Goal: Task Accomplishment & Management: Complete application form

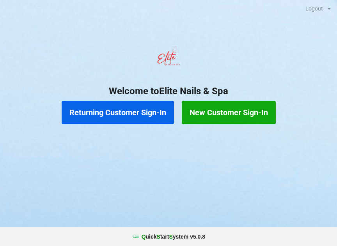
click at [127, 115] on button "Returning Customer Sign-In" at bounding box center [118, 112] width 112 height 23
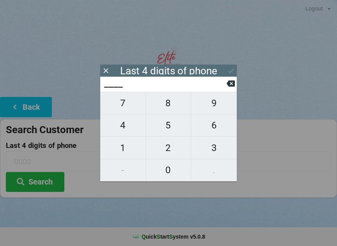
click at [217, 127] on span "6" at bounding box center [214, 125] width 46 height 16
type input "6___"
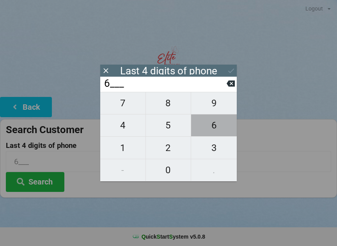
click at [218, 128] on span "6" at bounding box center [214, 125] width 46 height 16
type input "66__"
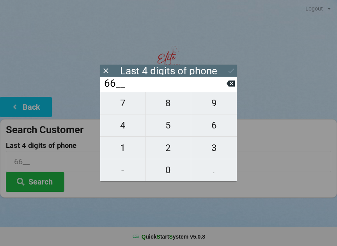
click at [129, 146] on span "1" at bounding box center [122, 148] width 45 height 16
type input "661_"
click at [214, 148] on span "3" at bounding box center [214, 148] width 46 height 16
type input "6613"
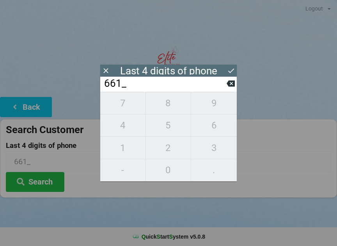
type input "6613"
click at [127, 150] on div "7 8 9 4 5 6 1 2 3 - 0 ." at bounding box center [168, 137] width 136 height 90
click at [231, 87] on icon at bounding box center [230, 83] width 8 height 8
click at [231, 87] on icon at bounding box center [230, 84] width 8 height 6
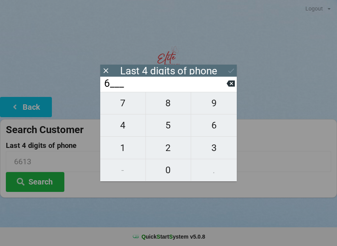
click at [230, 89] on button at bounding box center [230, 83] width 8 height 11
click at [127, 129] on span "4" at bounding box center [122, 125] width 45 height 16
type input "4___"
click at [212, 129] on span "6" at bounding box center [214, 125] width 46 height 16
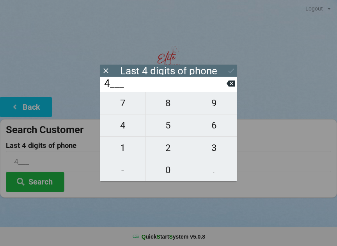
type input "46__"
click at [126, 129] on span "4" at bounding box center [122, 125] width 45 height 16
type input "464_"
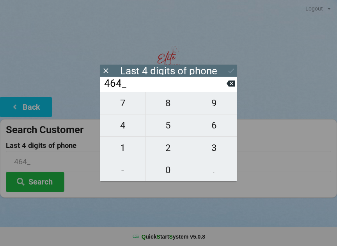
click at [124, 124] on span "4" at bounding box center [122, 125] width 45 height 16
type input "4644"
click at [233, 69] on icon at bounding box center [231, 71] width 8 height 8
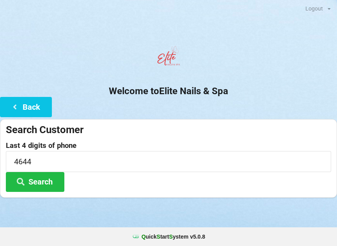
click at [44, 186] on button "Search" at bounding box center [35, 182] width 58 height 20
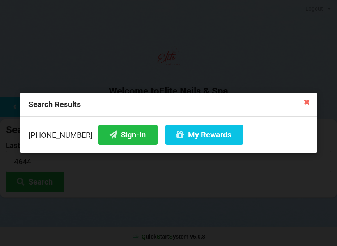
click at [117, 135] on button "Sign-In" at bounding box center [127, 135] width 59 height 20
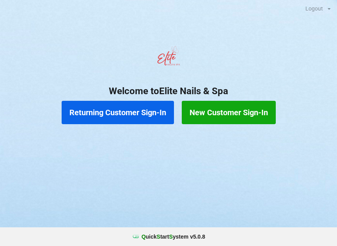
click at [134, 109] on button "Returning Customer Sign-In" at bounding box center [118, 112] width 112 height 23
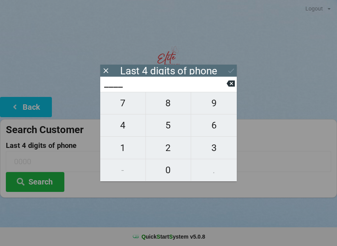
click at [129, 99] on button "7" at bounding box center [123, 103] width 46 height 23
type input "7___"
click at [161, 104] on span "8" at bounding box center [168, 103] width 45 height 16
type input "78__"
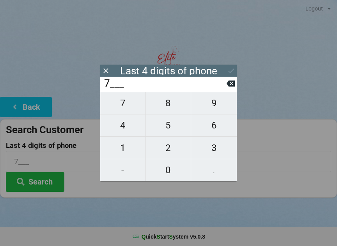
type input "78__"
click at [208, 121] on span "6" at bounding box center [214, 125] width 46 height 16
type input "786_"
click at [175, 149] on span "2" at bounding box center [168, 148] width 45 height 16
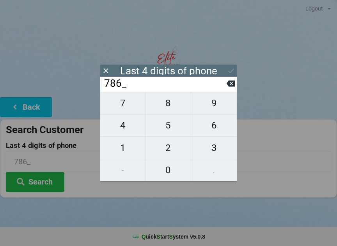
type input "7862"
click at [209, 125] on div "7 8 9 4 5 6 1 2 3 - 0 ." at bounding box center [168, 137] width 136 height 90
click at [230, 87] on icon at bounding box center [230, 84] width 8 height 6
click at [229, 87] on icon at bounding box center [230, 84] width 8 height 6
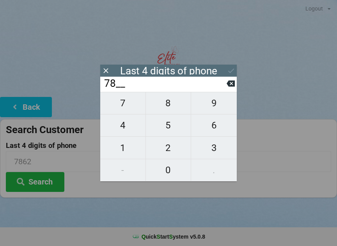
click at [230, 87] on icon at bounding box center [230, 83] width 8 height 8
click at [229, 87] on icon at bounding box center [230, 84] width 8 height 6
click at [228, 87] on icon at bounding box center [230, 84] width 8 height 6
click at [164, 147] on span "2" at bounding box center [168, 148] width 45 height 16
type input "2___"
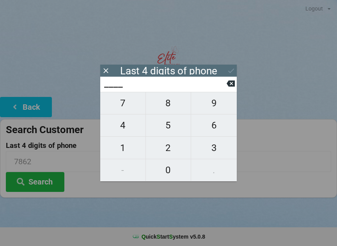
type input "2___"
click at [129, 108] on span "7" at bounding box center [122, 103] width 45 height 16
type input "27__"
click at [129, 147] on span "1" at bounding box center [122, 148] width 45 height 16
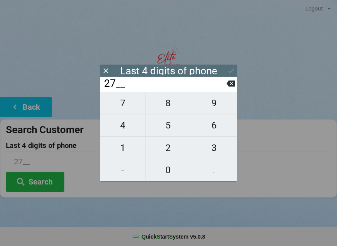
type input "271_"
click at [127, 131] on span "4" at bounding box center [122, 125] width 45 height 16
type input "2714"
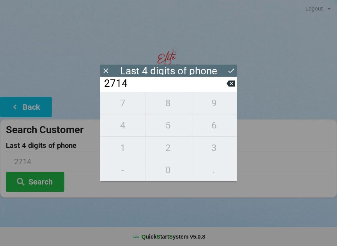
click at [43, 177] on button "Search" at bounding box center [35, 182] width 58 height 20
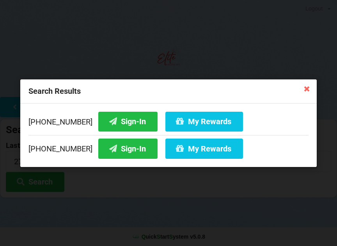
click at [182, 150] on button "My Rewards" at bounding box center [204, 149] width 78 height 20
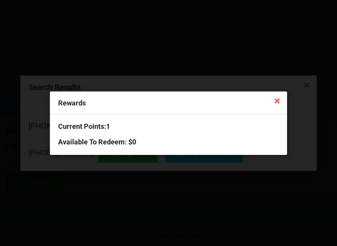
click at [277, 102] on icon at bounding box center [276, 100] width 12 height 12
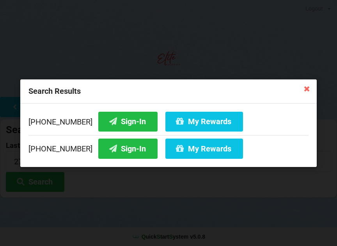
click at [107, 148] on button "Sign-In" at bounding box center [127, 149] width 59 height 20
